Goal: Check status: Check status

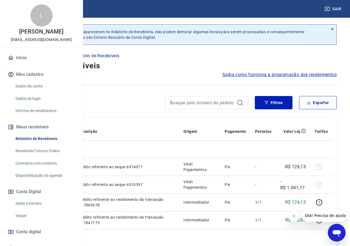
click at [48, 156] on link "Recebíveis Futuros Online" at bounding box center [44, 150] width 63 height 11
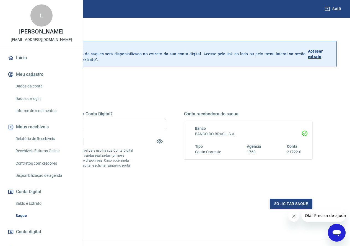
click at [317, 53] on p "Acessar extrato" at bounding box center [320, 53] width 24 height 11
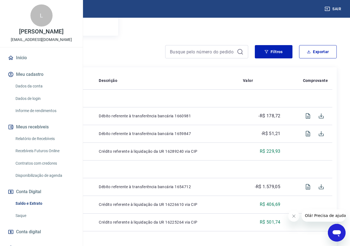
scroll to position [43, 0]
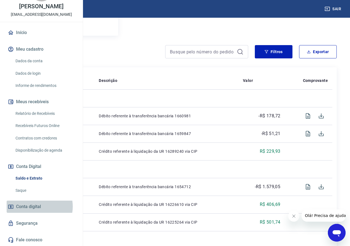
click at [34, 206] on span "Conta digital" at bounding box center [28, 207] width 25 height 8
